Goal: Information Seeking & Learning: Learn about a topic

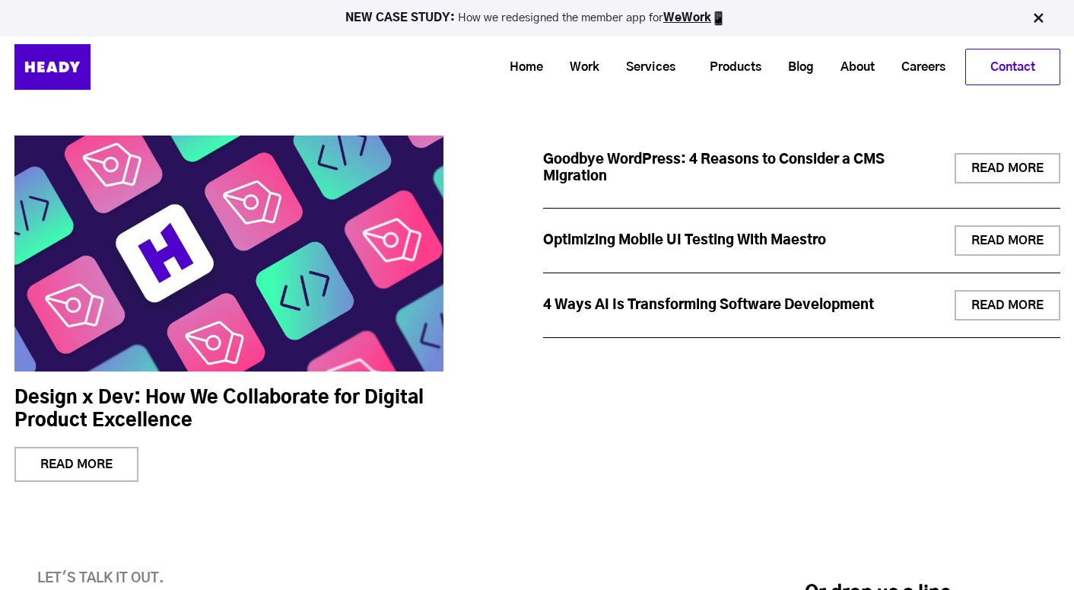
scroll to position [5374, 0]
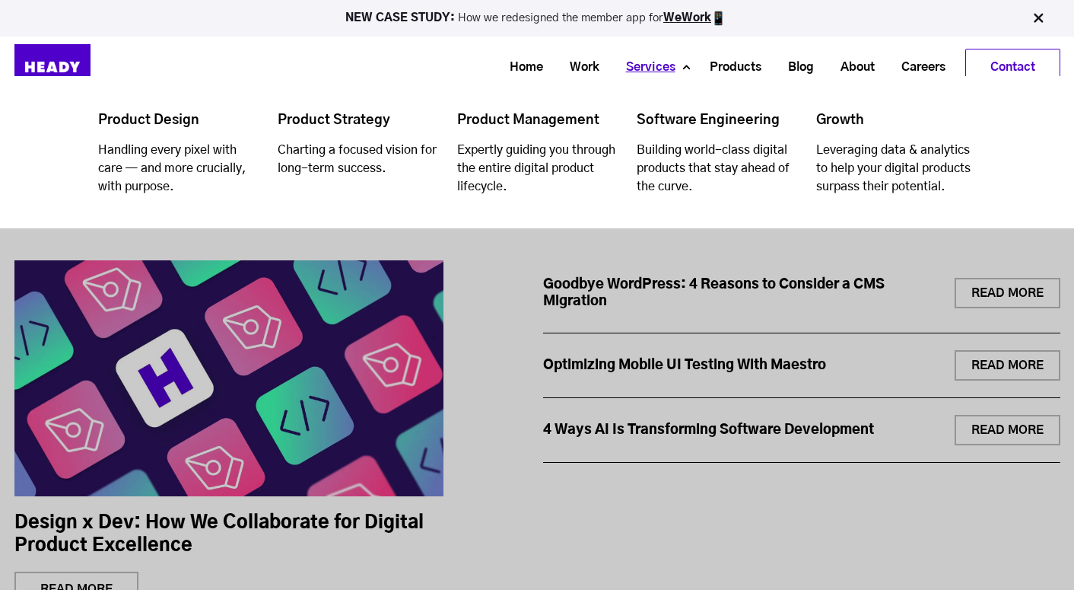
click at [659, 66] on link "Services" at bounding box center [645, 67] width 76 height 28
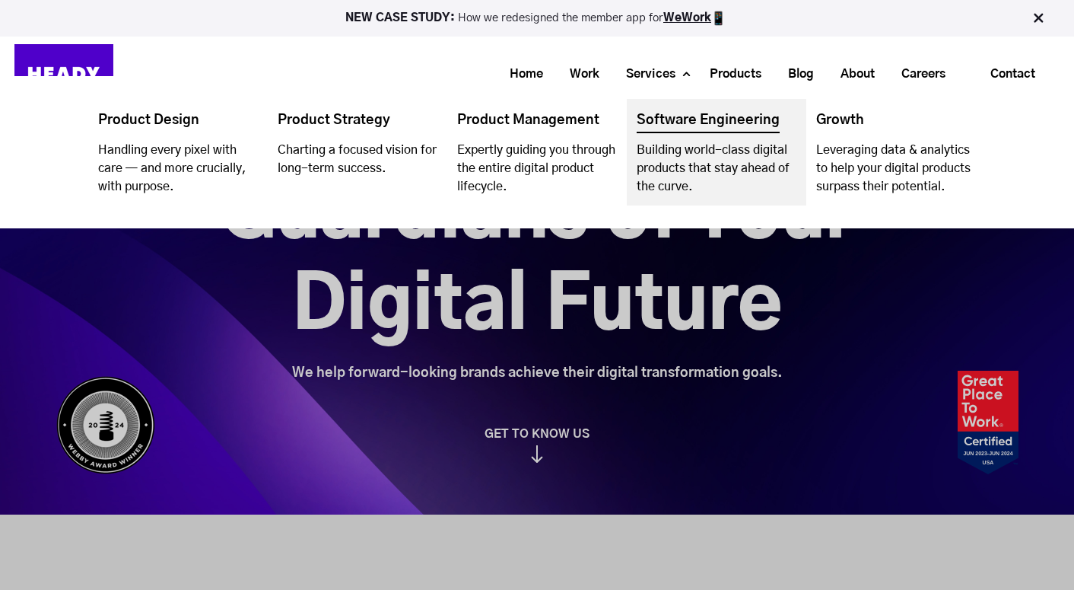
click at [698, 118] on link "Navigation Menu" at bounding box center [717, 152] width 180 height 107
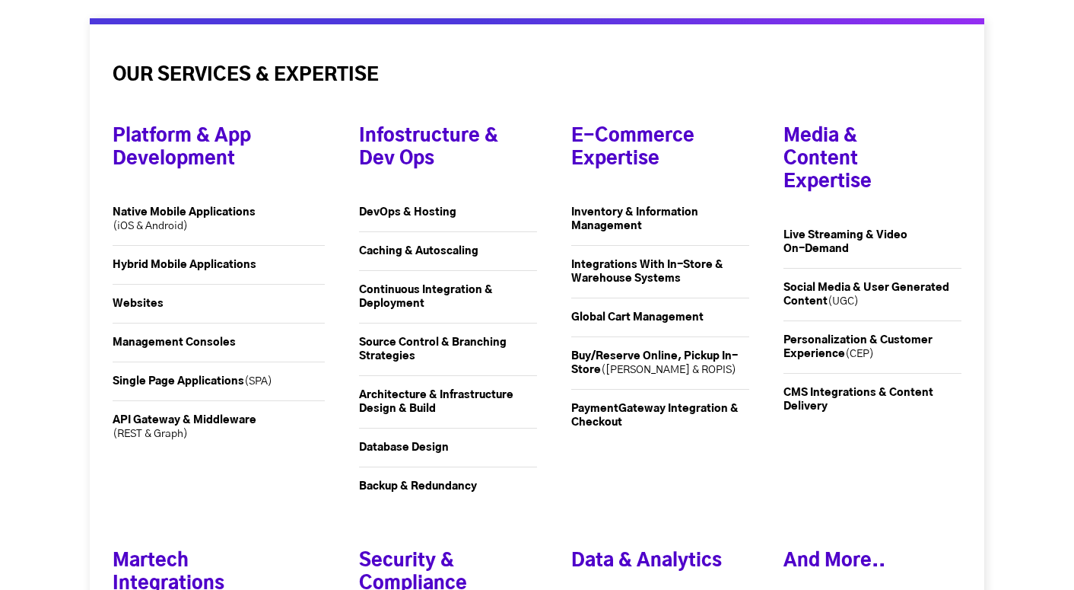
scroll to position [2128, 0]
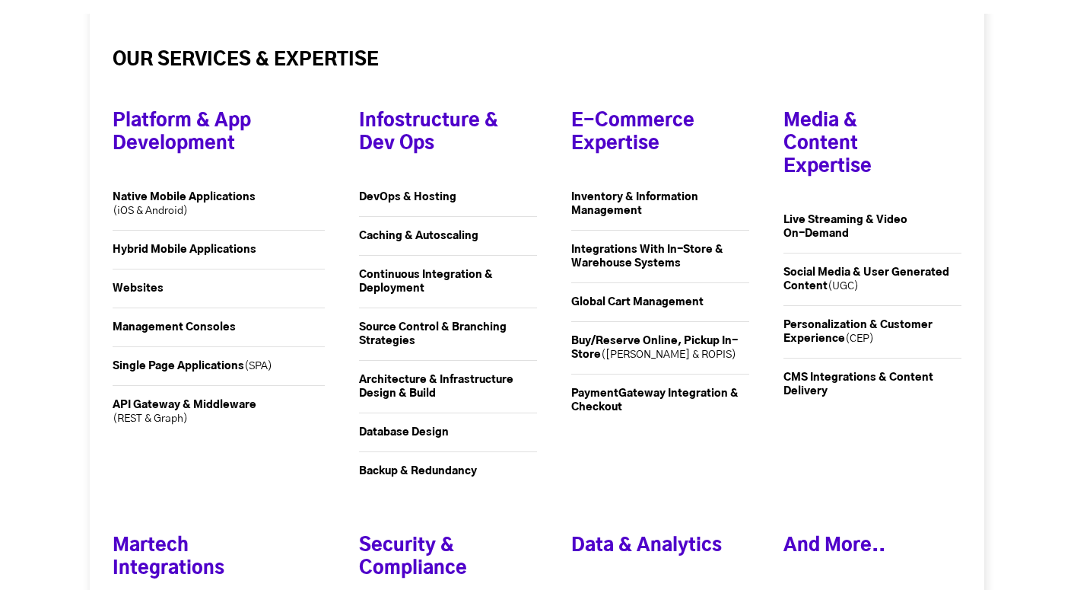
click at [409, 195] on strong "DevOps & Hosting" at bounding box center [407, 197] width 97 height 11
click at [420, 130] on h4 "Infostructure & Dev Ops" at bounding box center [434, 128] width 151 height 99
click at [441, 460] on li "Backup & Redundancy" at bounding box center [448, 478] width 178 height 52
drag, startPoint x: 119, startPoint y: 104, endPoint x: 232, endPoint y: 450, distance: 364.1
click at [232, 450] on div "Platform & App Development Native Mobile Applications (iOS & Android) Hybrid Mo…" at bounding box center [219, 291] width 212 height 425
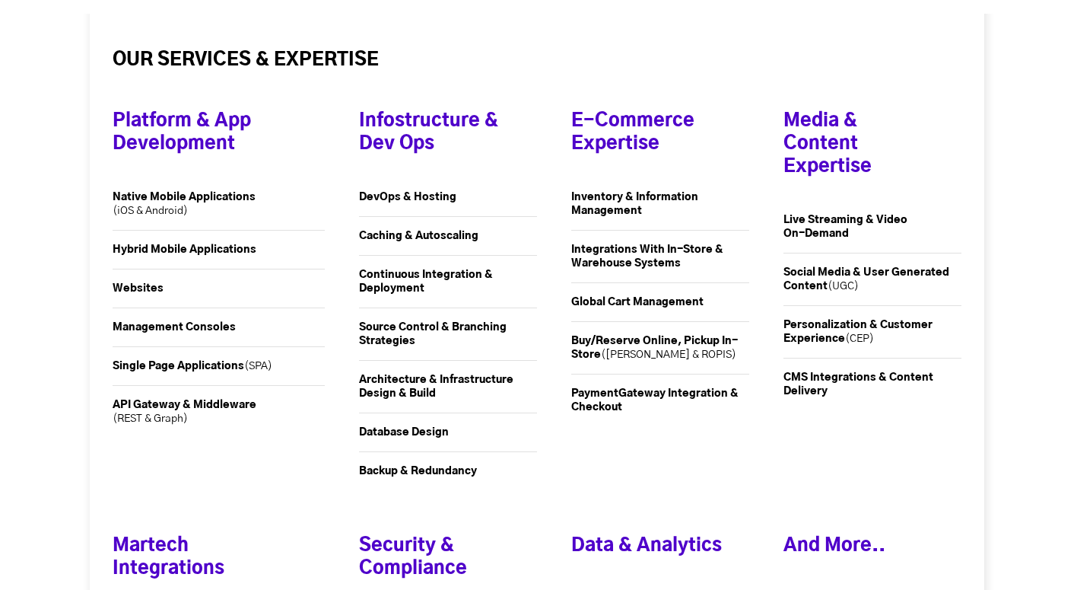
click at [232, 450] on li "API Gateway & Middleware (REST & Graph)" at bounding box center [219, 418] width 212 height 65
drag, startPoint x: 366, startPoint y: 110, endPoint x: 511, endPoint y: 474, distance: 391.7
click at [511, 474] on div "Infostructure & Dev Ops DevOps & Hosting Caching & Autoscaling Continuous Integ…" at bounding box center [431, 291] width 212 height 425
click at [511, 474] on li "Backup & Redundancy" at bounding box center [448, 478] width 178 height 52
click at [215, 364] on strong "Single Page Applications" at bounding box center [179, 366] width 132 height 11
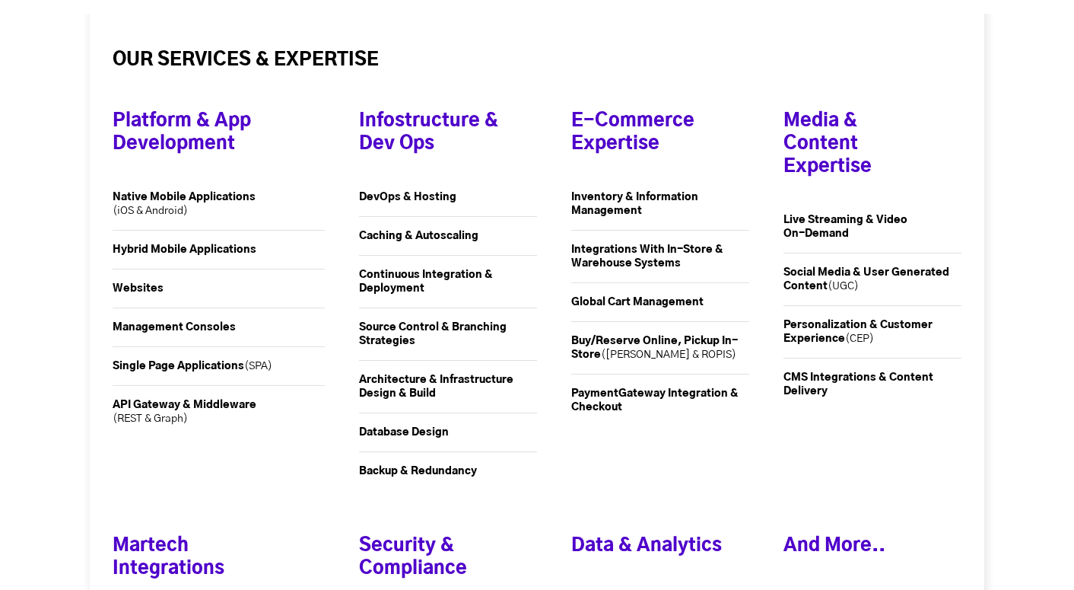
click at [231, 326] on strong "Management Consoles" at bounding box center [174, 327] width 123 height 11
click at [155, 283] on strong "Websites" at bounding box center [138, 288] width 51 height 11
click at [193, 231] on li "Hybrid Mobile Applications" at bounding box center [219, 250] width 212 height 39
click at [223, 212] on li "Native Mobile Applications (iOS & Android)" at bounding box center [219, 204] width 212 height 53
drag, startPoint x: 573, startPoint y: 335, endPoint x: 673, endPoint y: 340, distance: 99.8
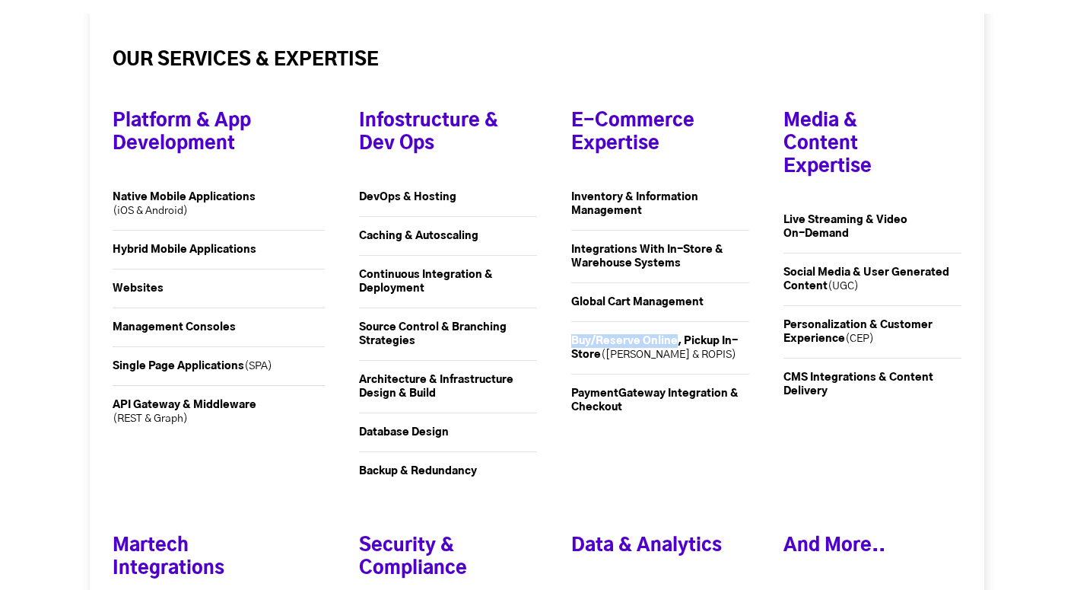
click at [673, 340] on span "Buy/Reserve Online, Pickup In-Store" at bounding box center [654, 348] width 167 height 24
click at [673, 377] on li "Payment Gateway Integration & Checkout" at bounding box center [660, 406] width 178 height 65
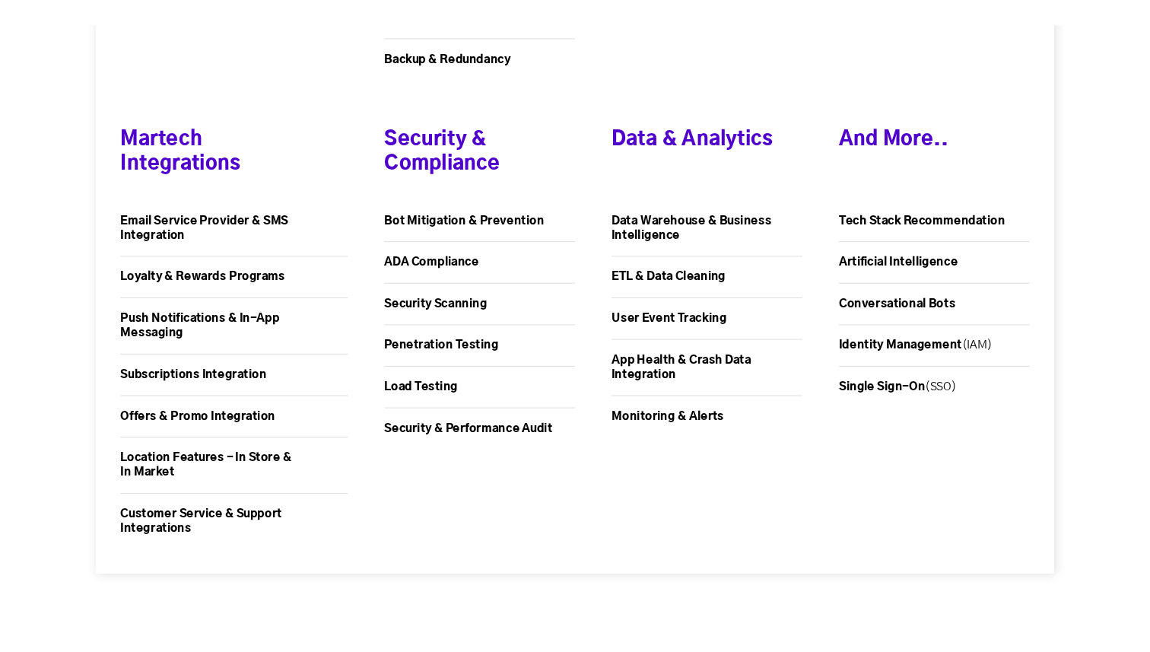
scroll to position [2581, 0]
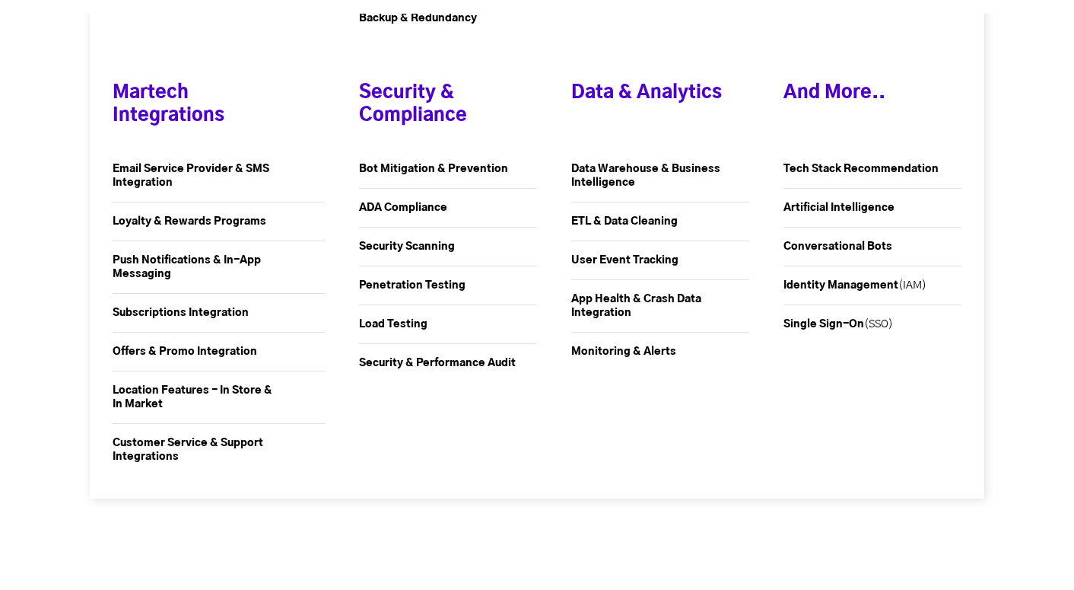
click at [847, 208] on strong "Artificial Intelligence" at bounding box center [839, 207] width 111 height 11
click at [837, 247] on strong "Conversational Bots" at bounding box center [838, 246] width 109 height 11
click at [853, 278] on li "Identity Management (IAM)" at bounding box center [873, 285] width 178 height 39
click at [849, 284] on strong "Identity Management" at bounding box center [841, 285] width 115 height 11
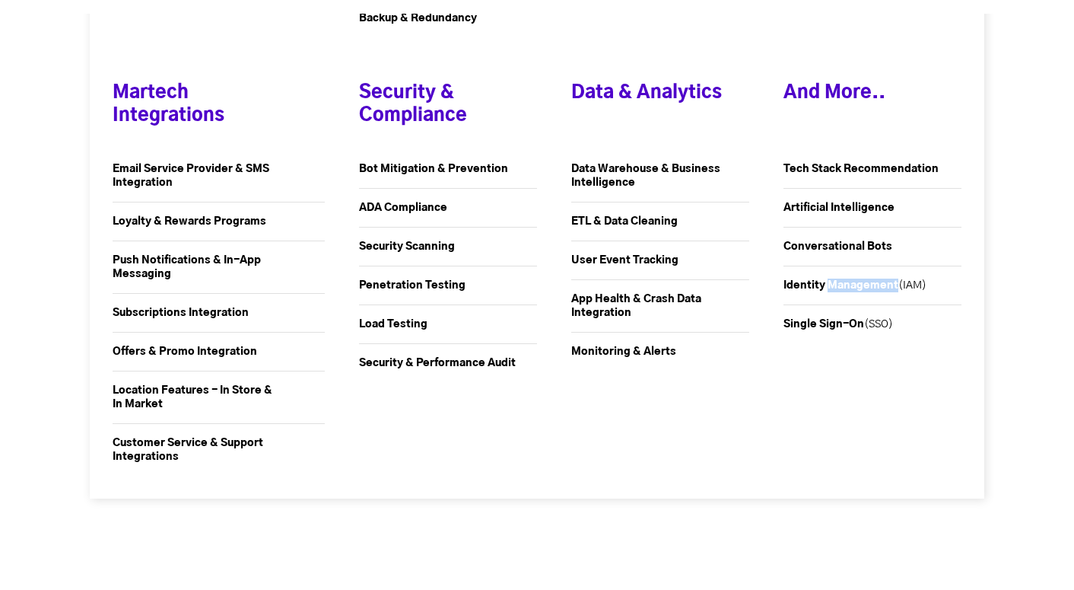
click at [849, 284] on strong "Identity Management" at bounding box center [841, 285] width 115 height 11
click at [789, 167] on strong "Tech Stack Recommendation" at bounding box center [861, 169] width 155 height 11
click at [247, 183] on li "Email Service Provider & SMS Integration" at bounding box center [219, 176] width 212 height 53
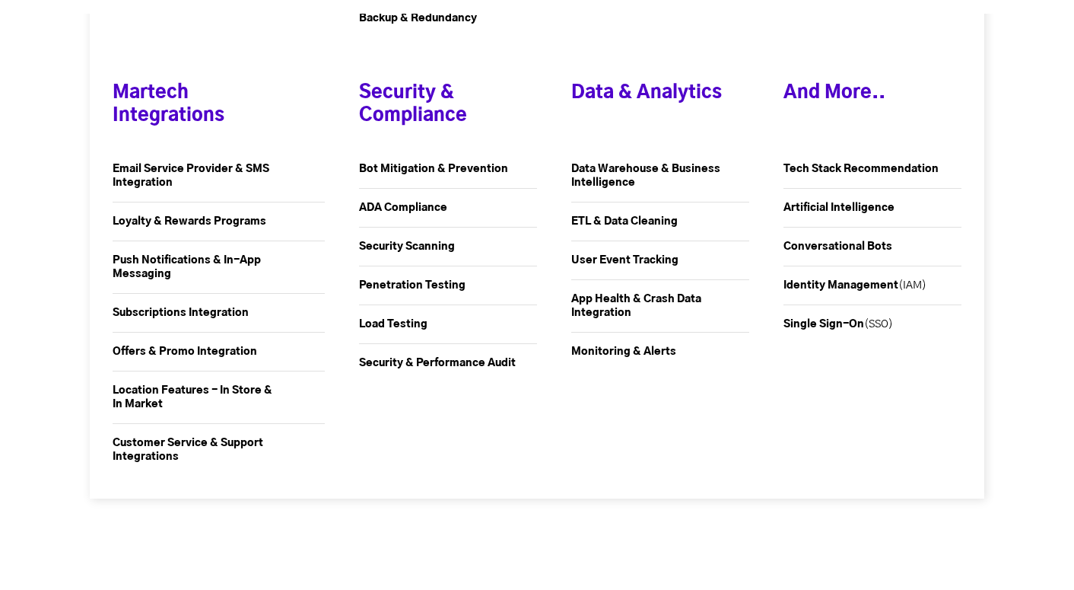
click at [488, 369] on li "Security & Performance Audit" at bounding box center [448, 363] width 178 height 38
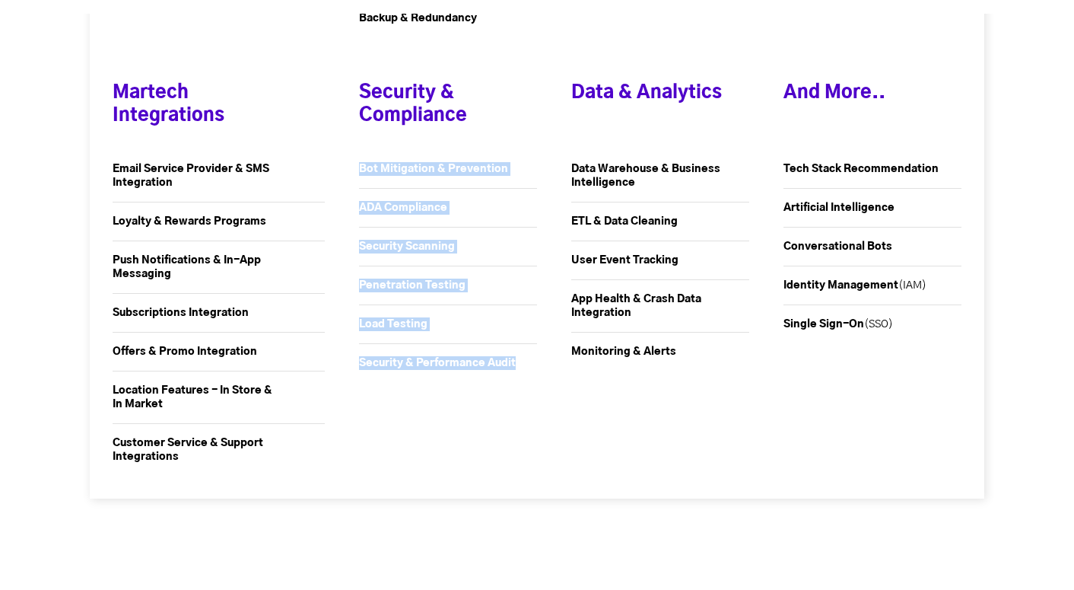
drag, startPoint x: 446, startPoint y: 157, endPoint x: 449, endPoint y: 416, distance: 259.5
click at [449, 417] on div "Security & Compliance Bot Mitigation & Prevention ADA Compliance Security Scann…" at bounding box center [431, 263] width 212 height 425
click at [449, 416] on div "Security & Compliance Bot Mitigation & Prevention ADA Compliance Security Scann…" at bounding box center [431, 263] width 212 height 425
drag, startPoint x: 364, startPoint y: 88, endPoint x: 484, endPoint y: 435, distance: 367.2
click at [485, 436] on div "Security & Compliance Bot Mitigation & Prevention ADA Compliance Security Scann…" at bounding box center [431, 263] width 212 height 425
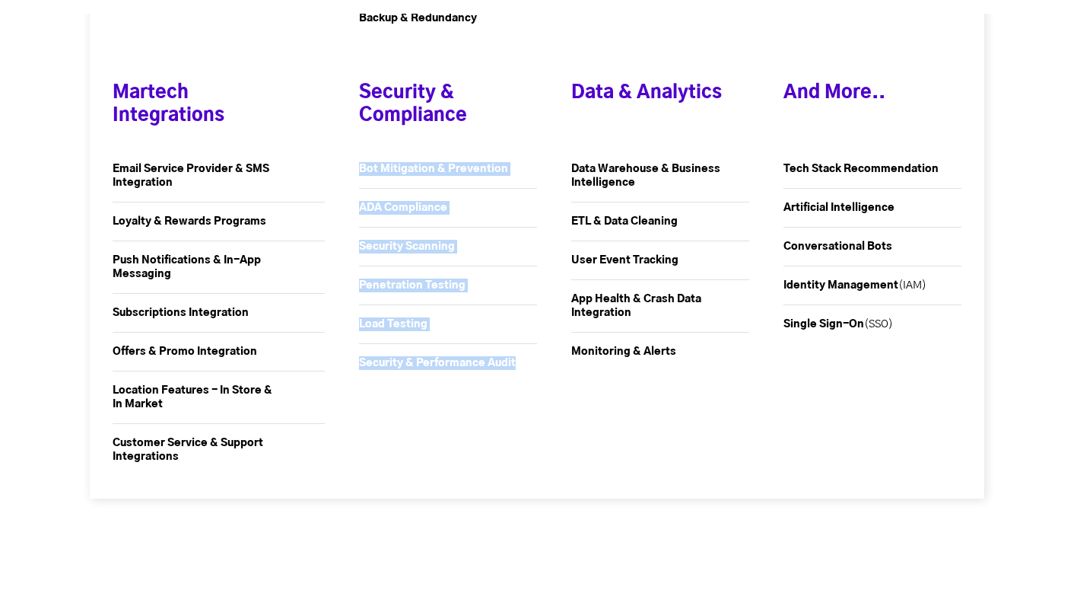
click at [484, 435] on div "Security & Compliance Bot Mitigation & Prevention ADA Compliance Security Scann…" at bounding box center [431, 263] width 212 height 425
drag, startPoint x: 574, startPoint y: 84, endPoint x: 606, endPoint y: 427, distance: 344.6
click at [606, 427] on div "Data & Analytics Data Warehouse & Business Intelligence ETL & Data Cleaning Use…" at bounding box center [643, 263] width 212 height 425
